Goal: Information Seeking & Learning: Learn about a topic

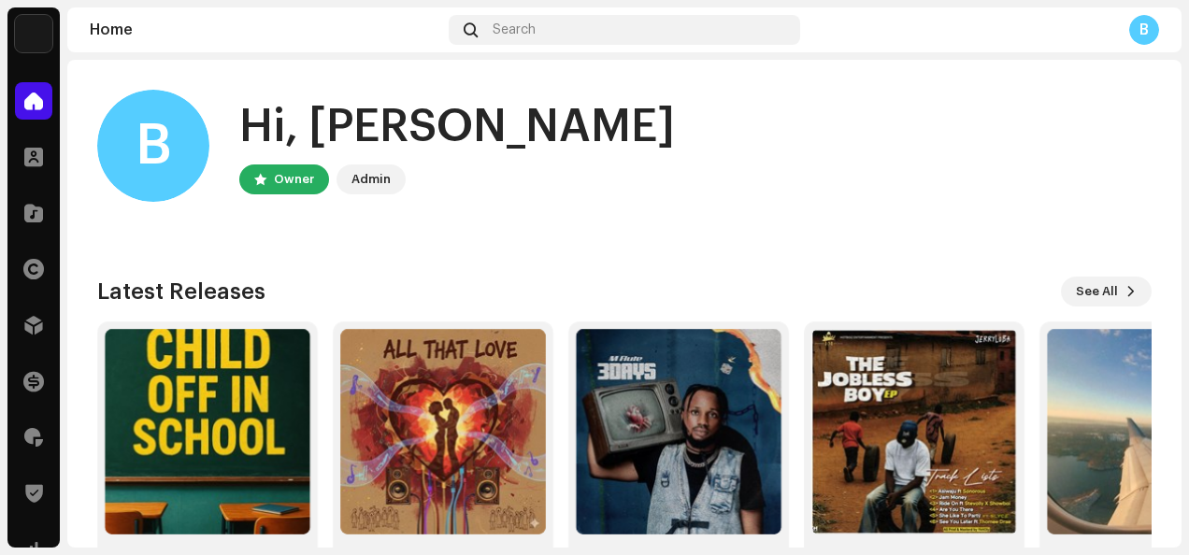
click at [31, 27] on img at bounding box center [33, 33] width 37 height 37
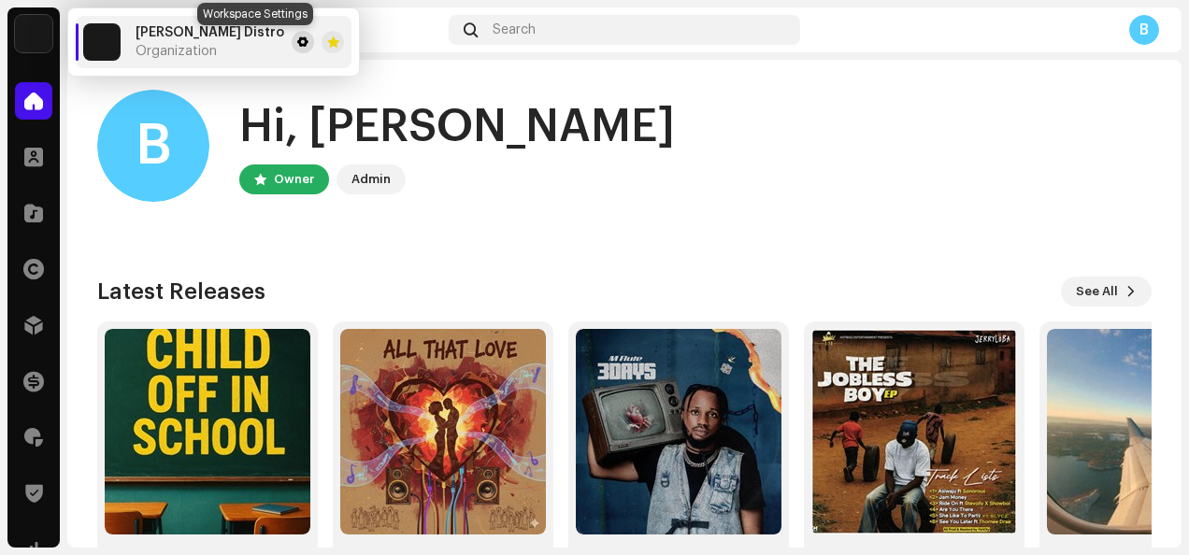
click at [297, 41] on span at bounding box center [302, 42] width 11 height 15
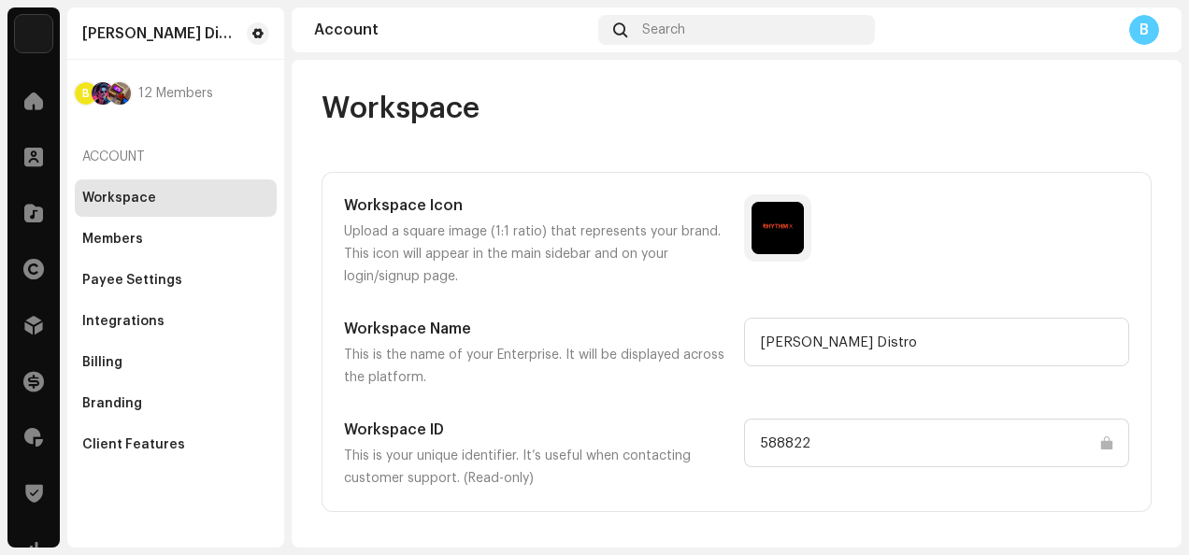
drag, startPoint x: 752, startPoint y: 441, endPoint x: 805, endPoint y: 433, distance: 53.9
click at [805, 433] on input "588822" at bounding box center [936, 443] width 385 height 49
click at [19, 103] on div at bounding box center [33, 100] width 37 height 37
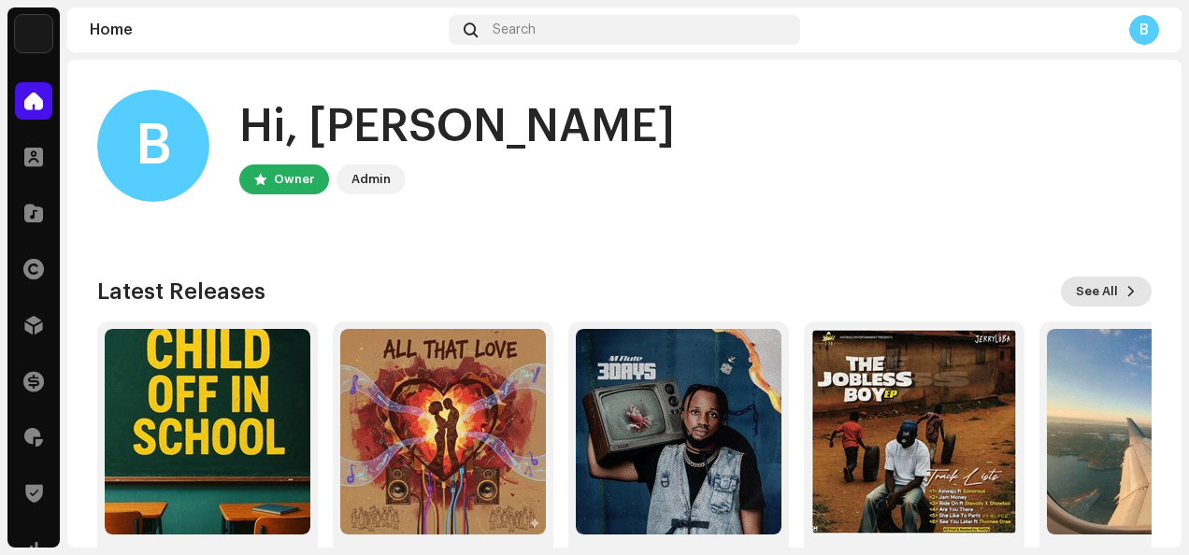
click at [1091, 288] on span "See All" at bounding box center [1097, 291] width 42 height 37
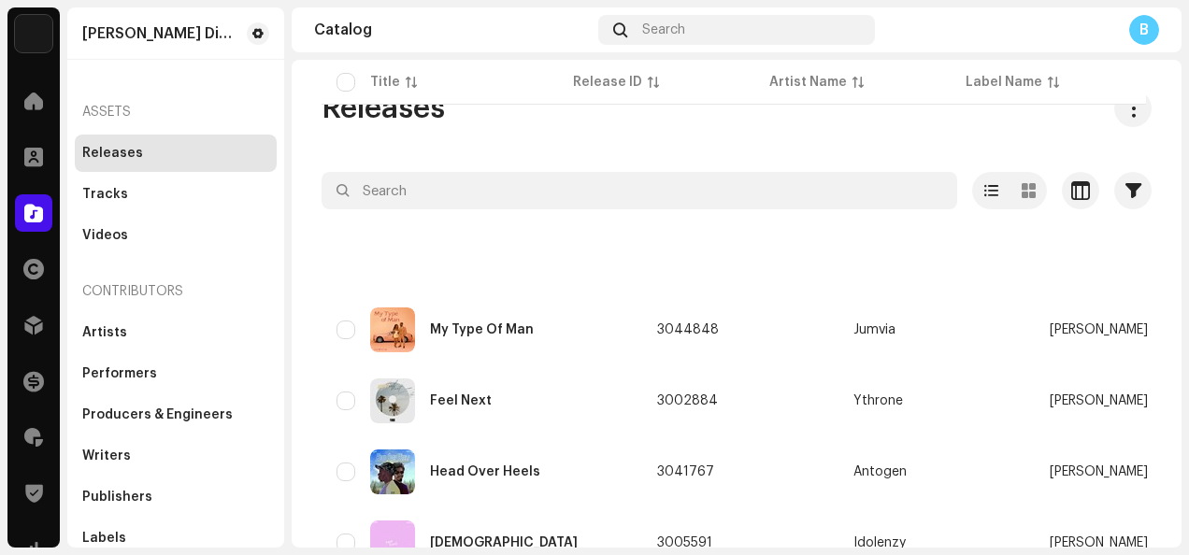
scroll to position [1139, 0]
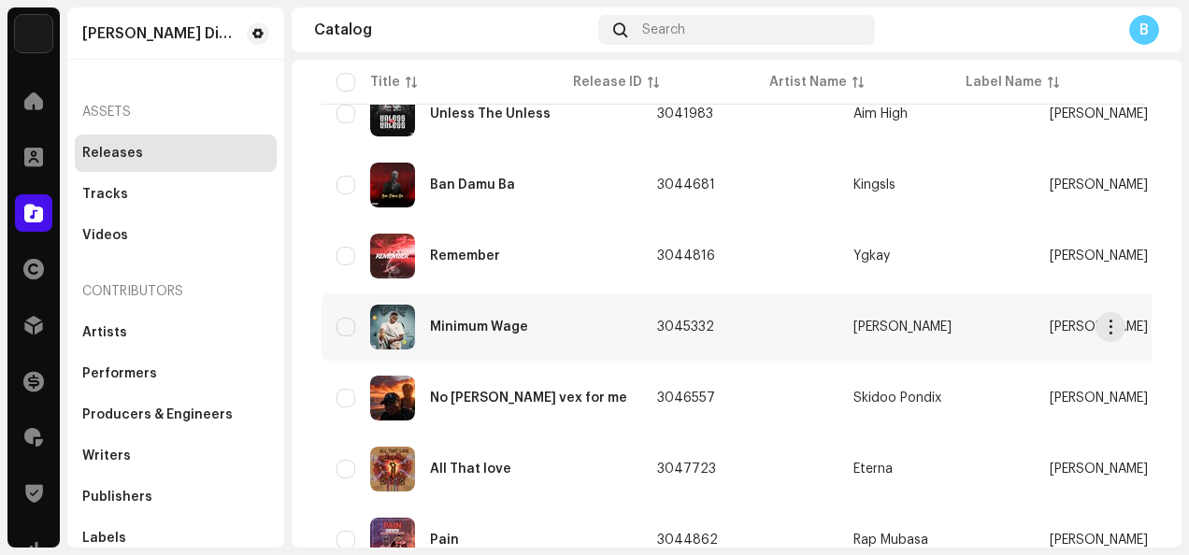
click at [696, 315] on td "3045332" at bounding box center [740, 327] width 196 height 67
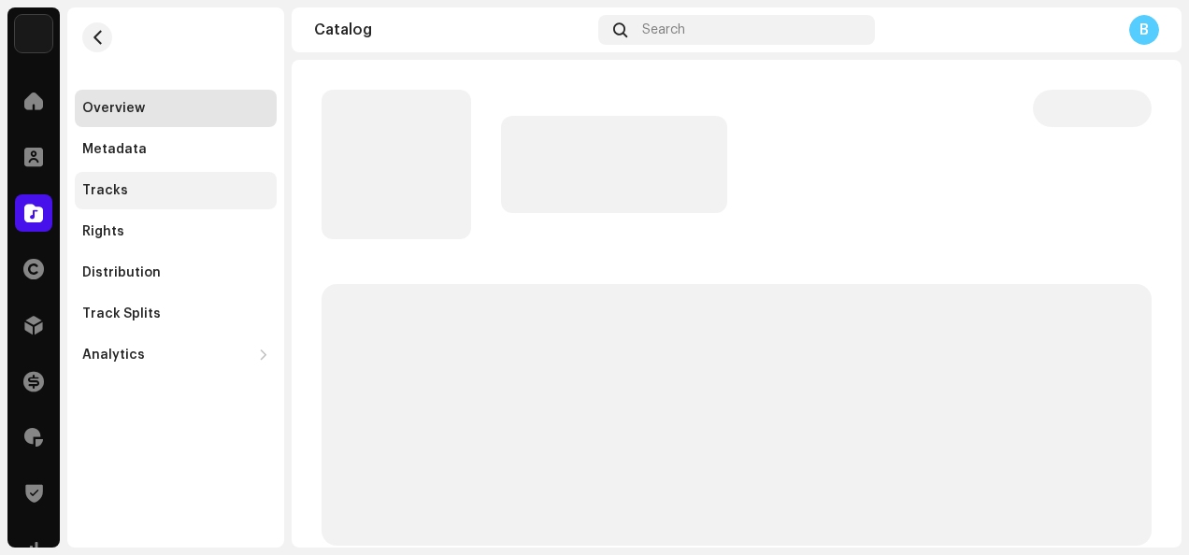
click at [184, 200] on div "Tracks" at bounding box center [176, 190] width 202 height 37
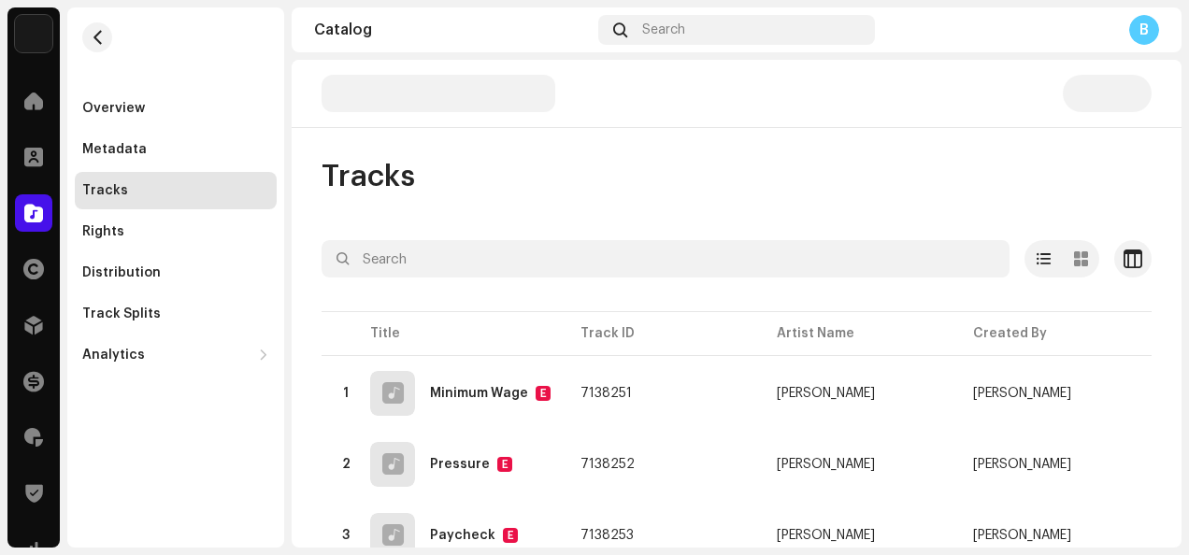
scroll to position [148, 0]
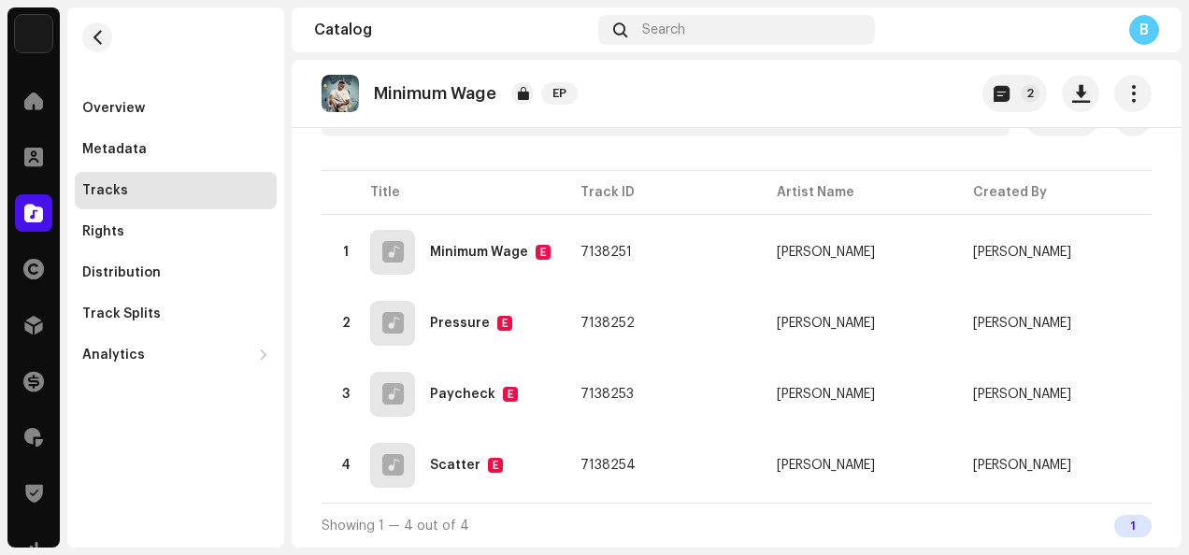
click at [766, 503] on div "Showing 1 — 4 out of 4 1" at bounding box center [737, 525] width 830 height 45
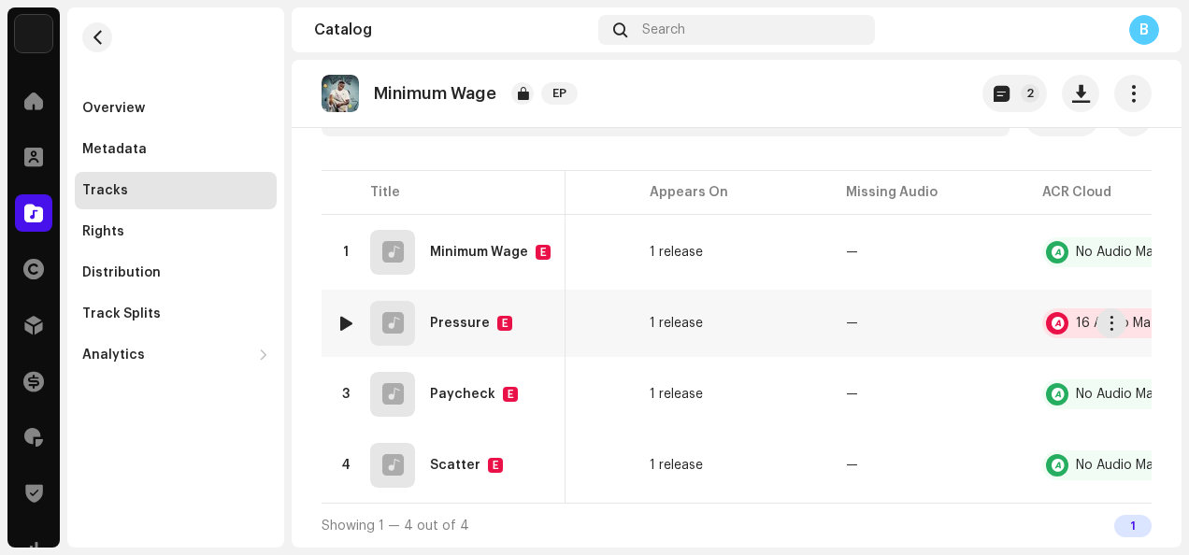
click at [1070, 312] on div "16 Audio Matches" at bounding box center [1119, 323] width 154 height 30
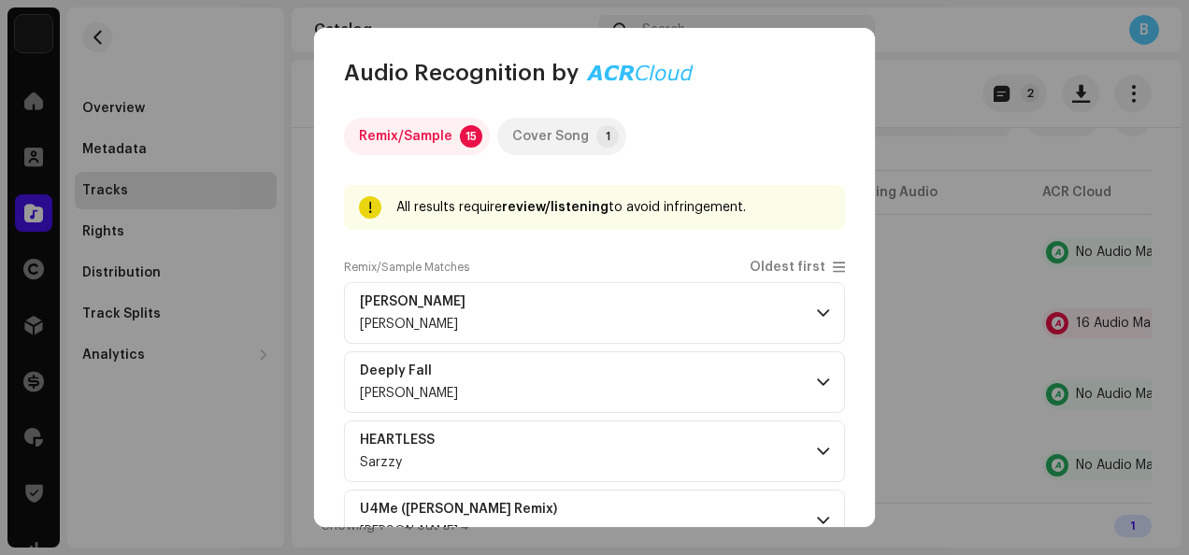
click at [545, 144] on div "Cover Song" at bounding box center [550, 136] width 77 height 37
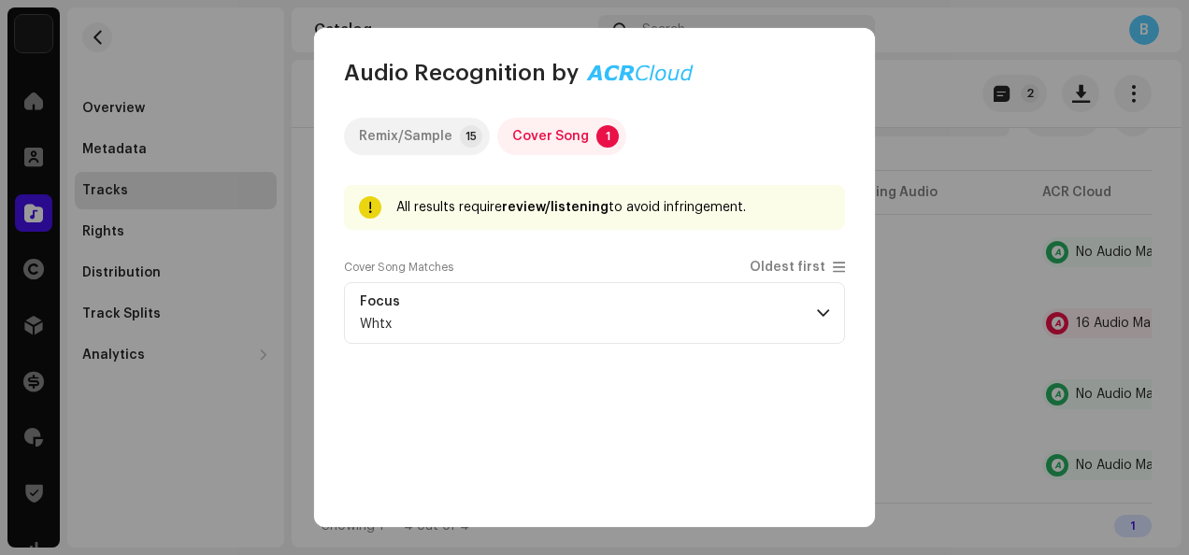
click at [385, 137] on div "Remix/Sample" at bounding box center [405, 136] width 93 height 37
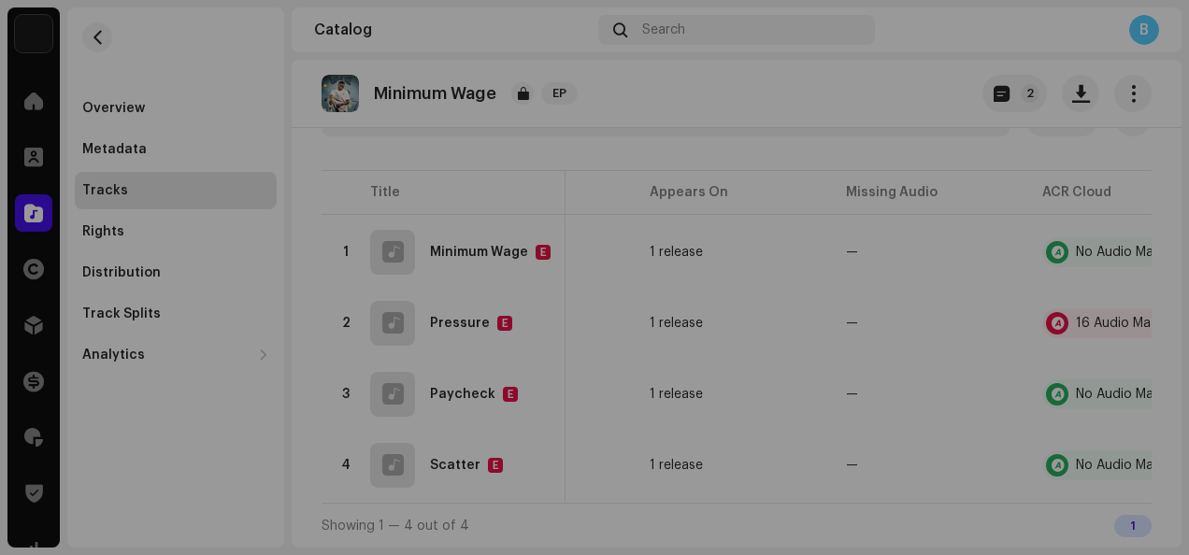
scroll to position [3795, 0]
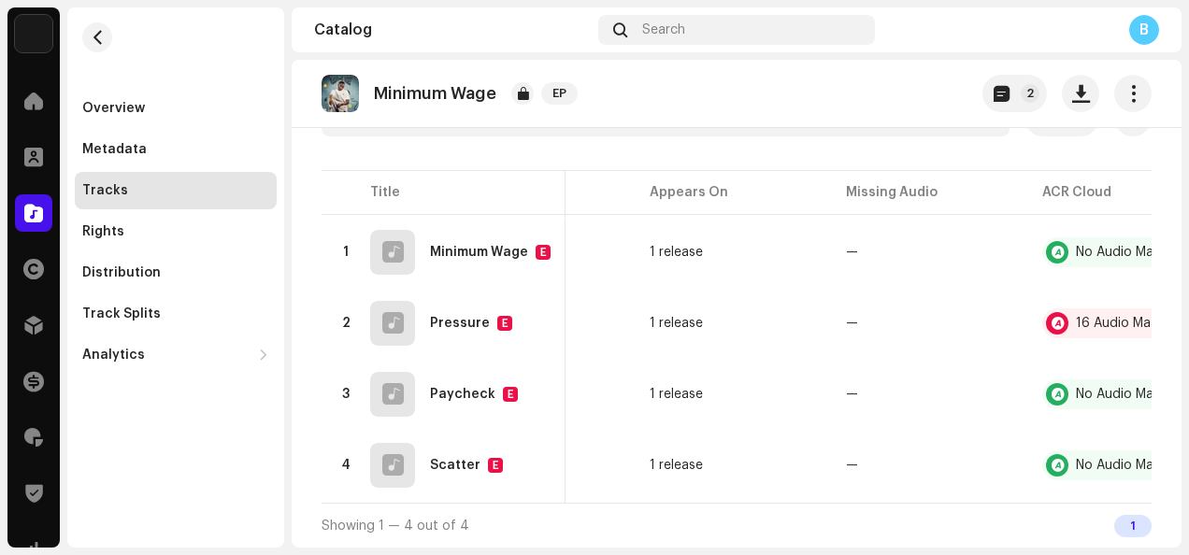
drag, startPoint x: 999, startPoint y: 494, endPoint x: 952, endPoint y: 507, distance: 49.4
click at [952, 507] on div "Selected 0 Options Filters Distribution status In progress Not started Creation…" at bounding box center [737, 323] width 830 height 449
click at [800, 519] on div "Showing 1 — 4 out of 4 1" at bounding box center [737, 525] width 830 height 45
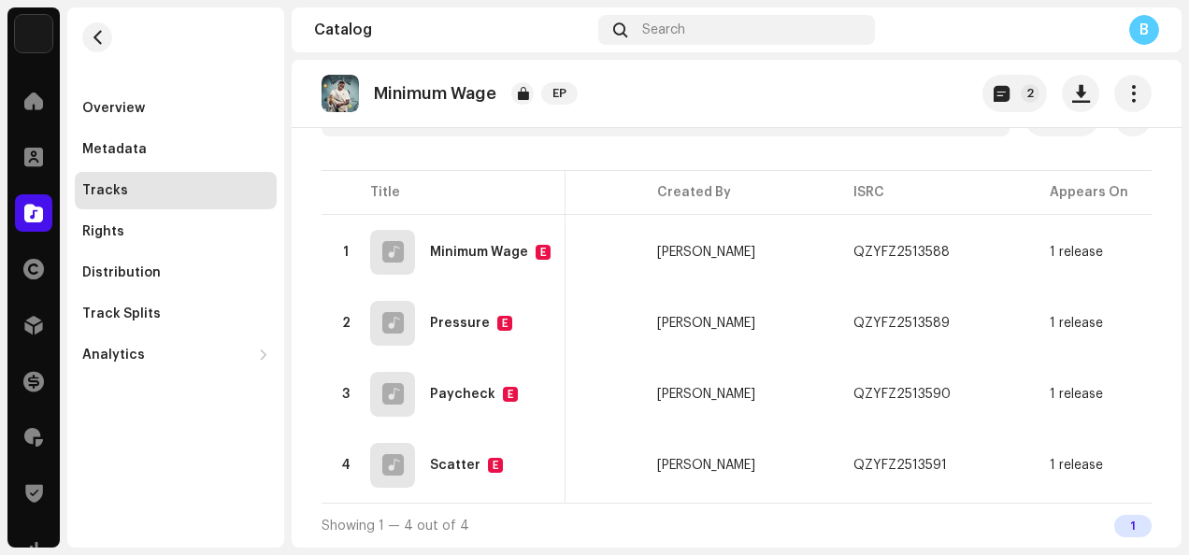
scroll to position [0, 371]
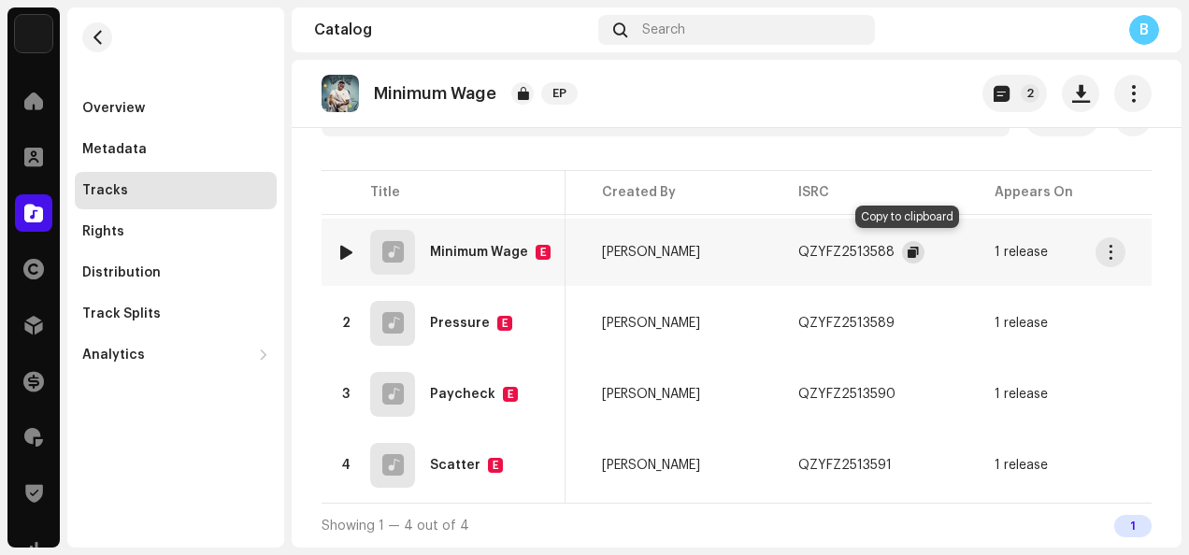
click at [908, 245] on span "button" at bounding box center [913, 252] width 11 height 15
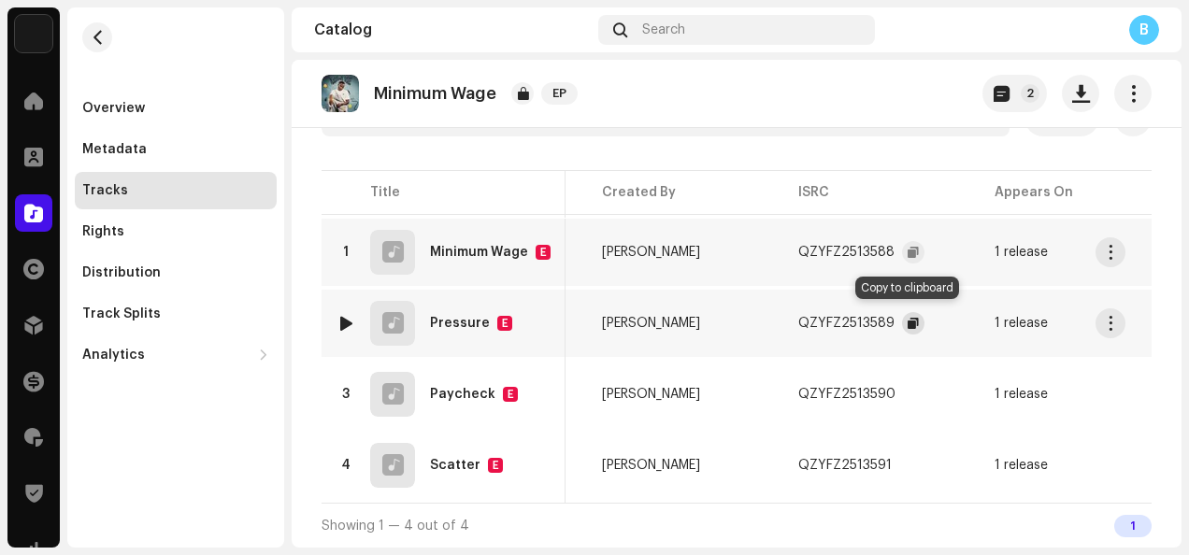
click at [908, 316] on span "button" at bounding box center [913, 323] width 11 height 15
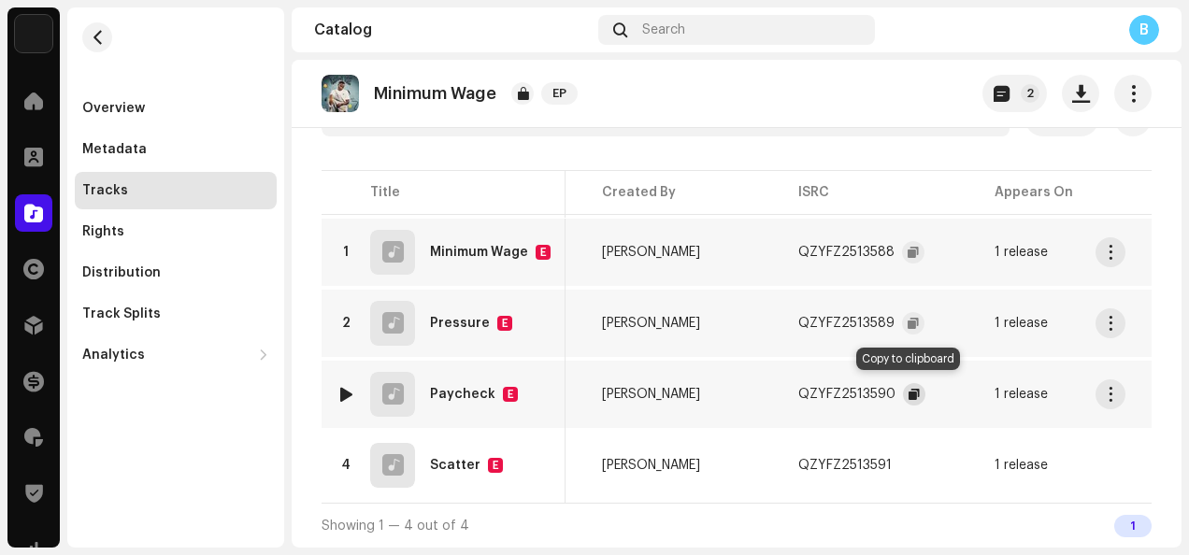
click at [910, 387] on span "button" at bounding box center [914, 394] width 11 height 15
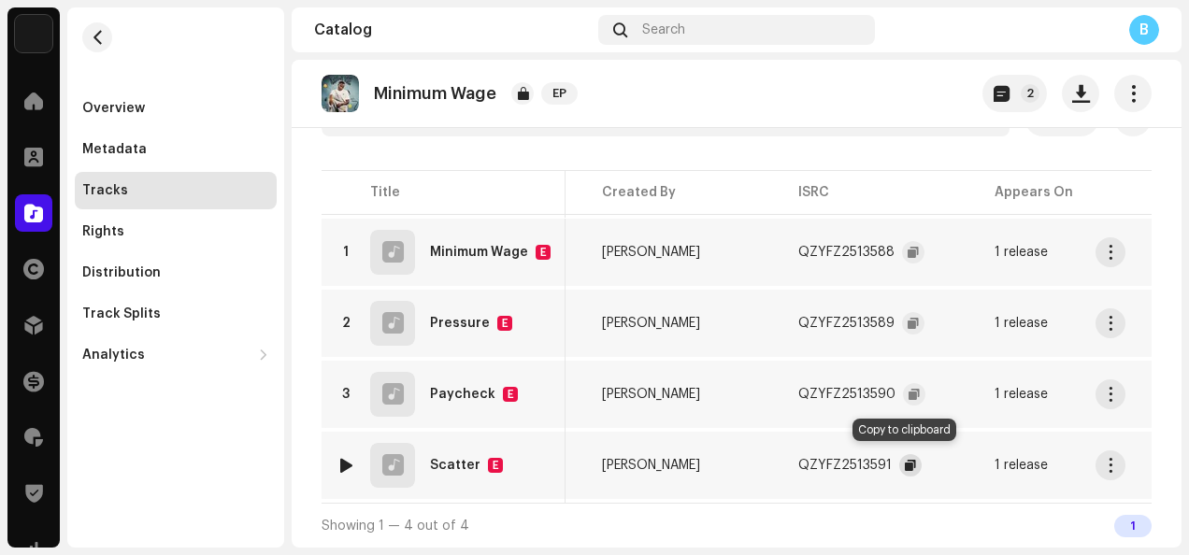
click at [906, 458] on span "button" at bounding box center [910, 465] width 11 height 15
